Goal: Information Seeking & Learning: Learn about a topic

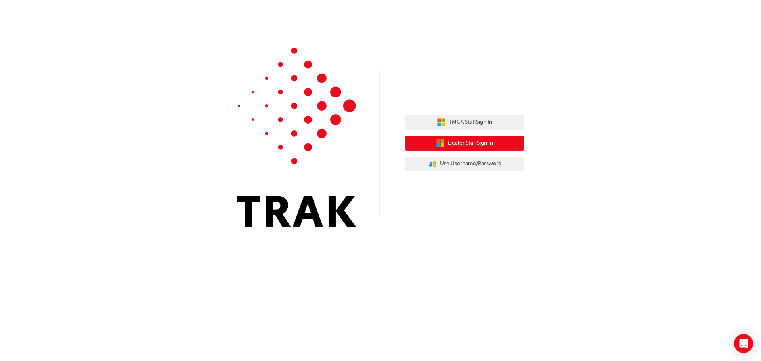
click at [479, 137] on button "Dealer Staff Sign In" at bounding box center [464, 143] width 119 height 15
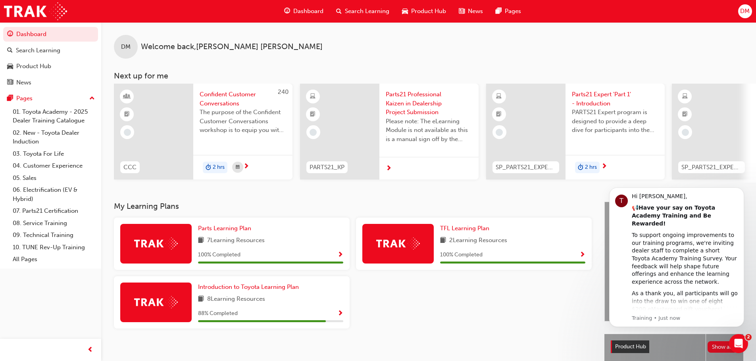
click at [318, 12] on span "Dashboard" at bounding box center [308, 11] width 30 height 9
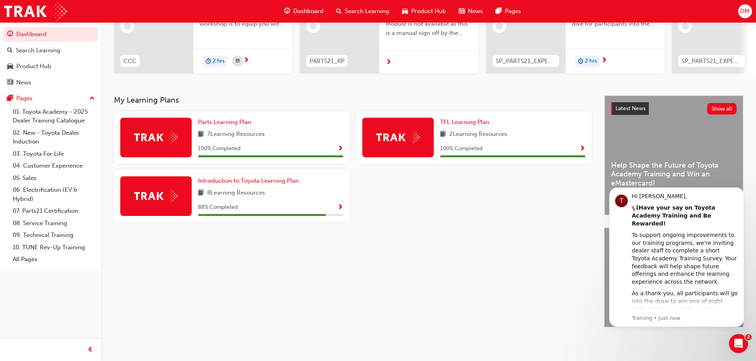
scroll to position [113, 0]
click at [339, 204] on span "Show Progress" at bounding box center [340, 207] width 6 height 7
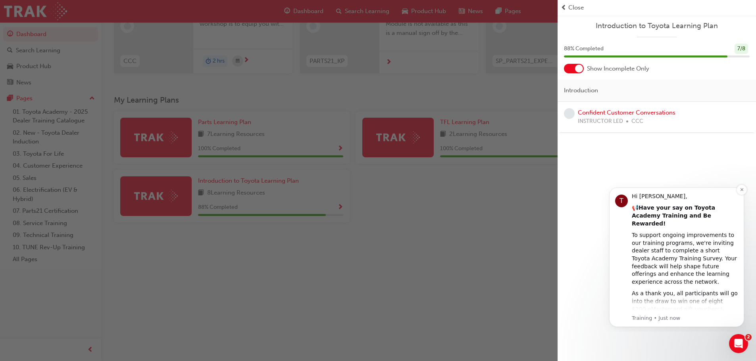
click at [658, 319] on p "Training • Just now" at bounding box center [684, 318] width 106 height 7
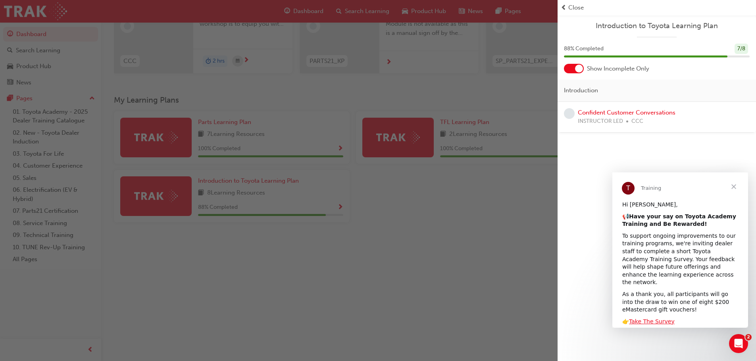
scroll to position [0, 0]
click at [595, 266] on div "Introduction to Toyota Learning Plan 88 % Completed 7 / 8 Show Incomplete Only …" at bounding box center [656, 180] width 198 height 361
click at [569, 6] on span "Close" at bounding box center [575, 7] width 15 height 9
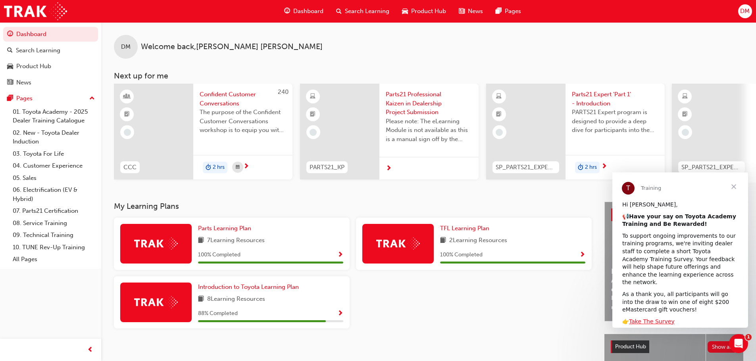
click at [299, 8] on span "Dashboard" at bounding box center [308, 11] width 30 height 9
